Goal: Find specific page/section: Find specific page/section

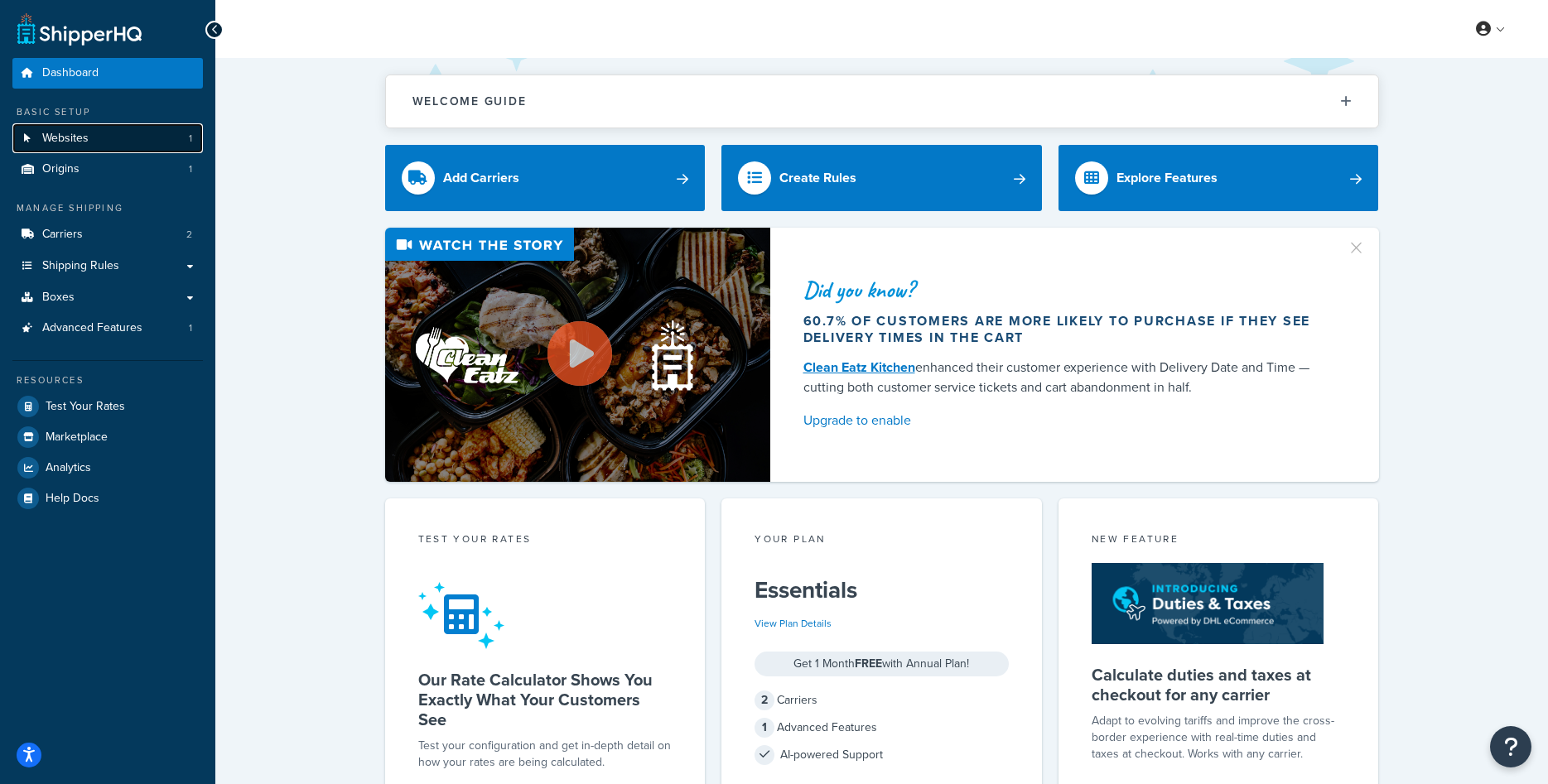
click at [54, 140] on span "Websites" at bounding box center [65, 139] width 47 height 14
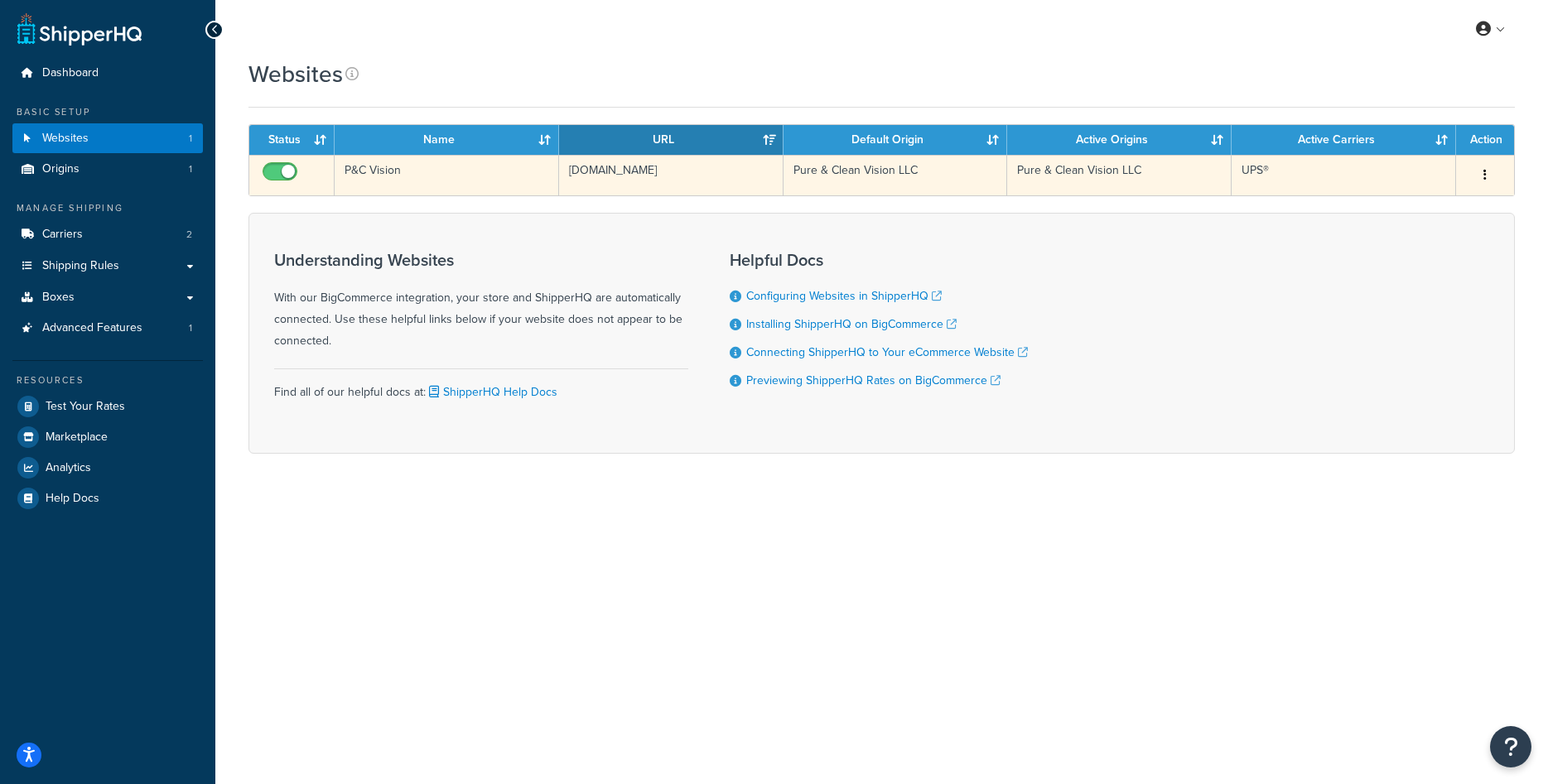
click at [381, 170] on td "P&C Vision" at bounding box center [447, 175] width 224 height 41
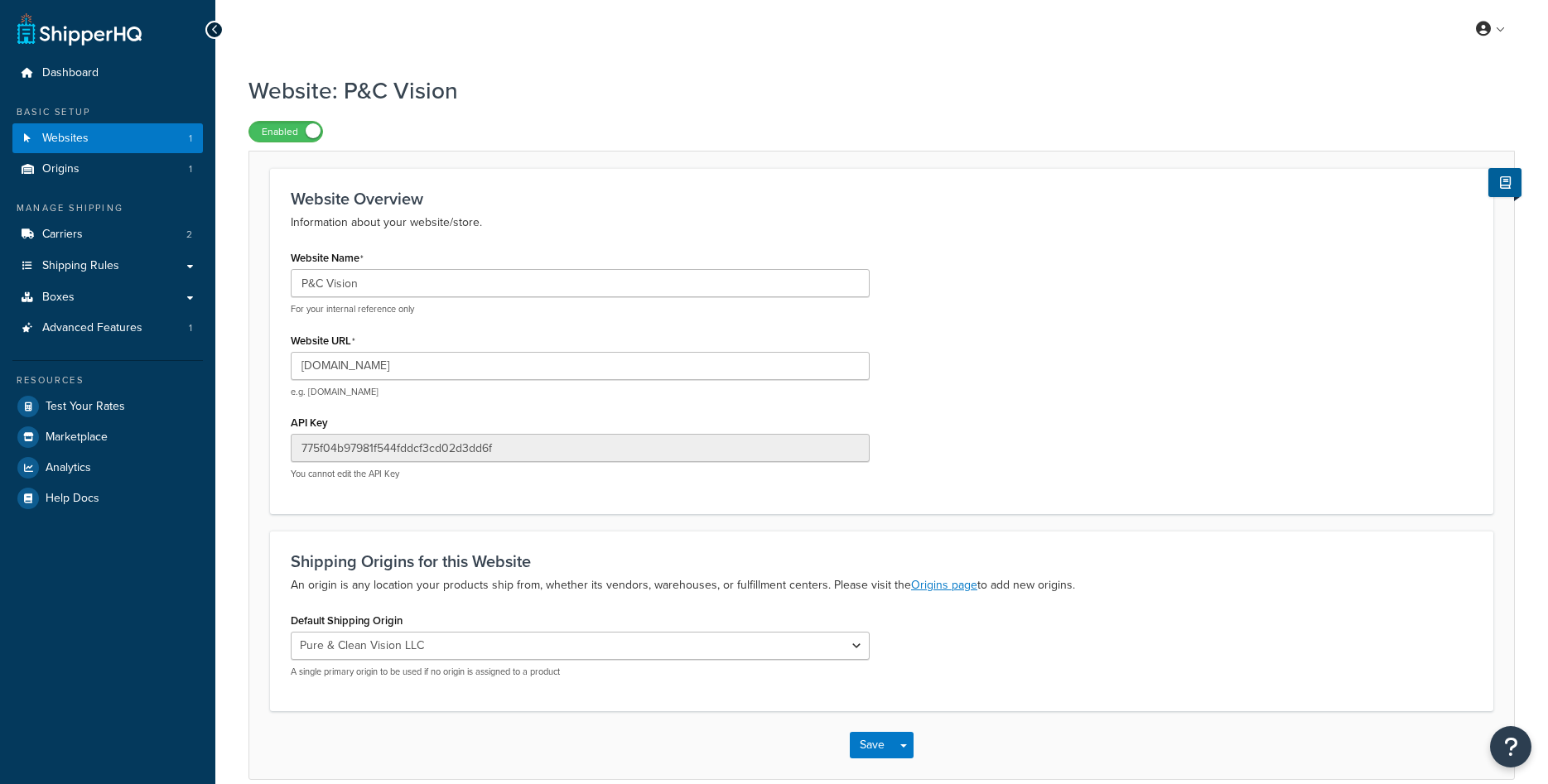
click at [215, 26] on icon at bounding box center [215, 30] width 7 height 11
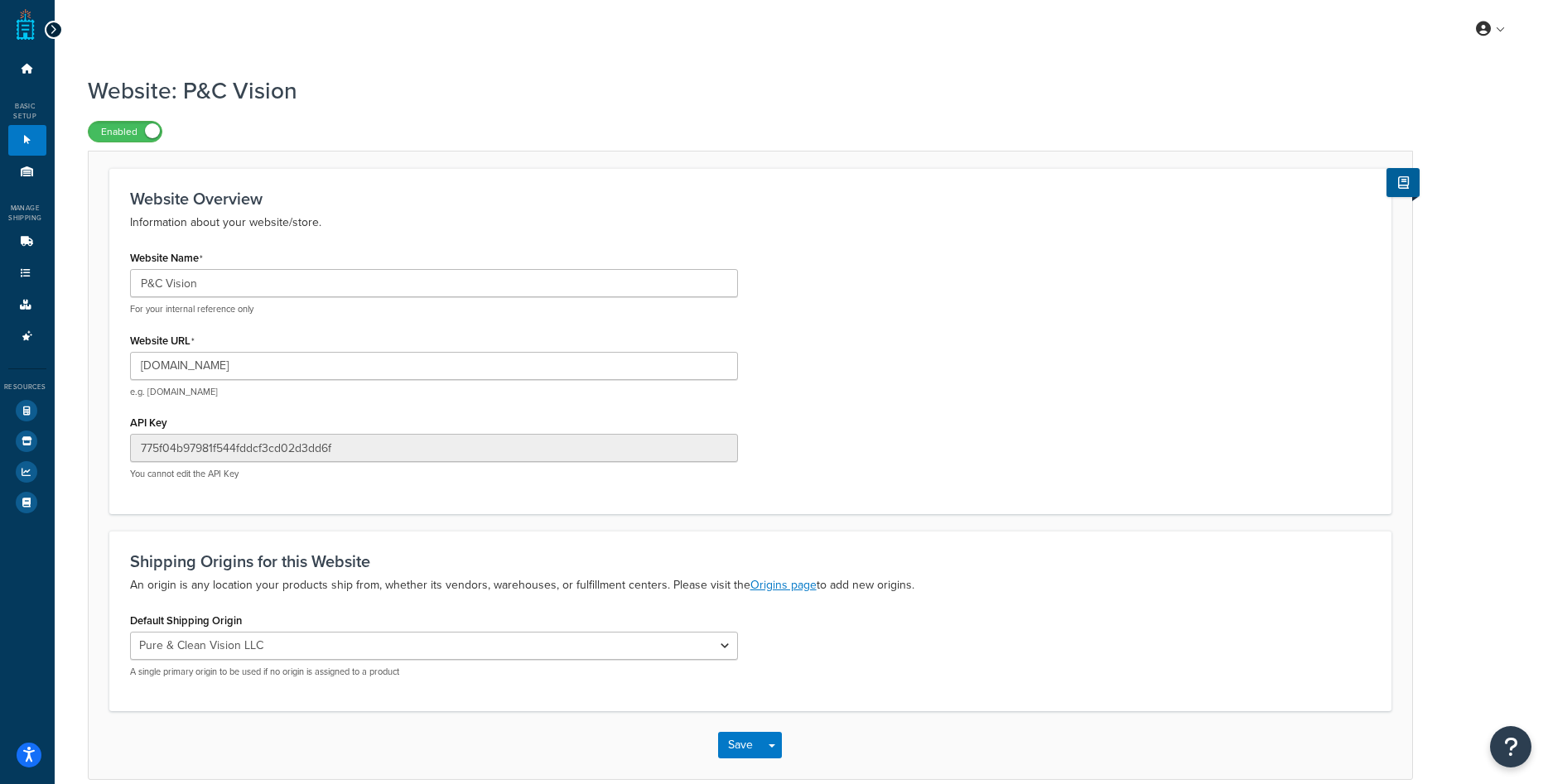
click at [49, 27] on icon at bounding box center [53, 30] width 7 height 11
